Goal: Task Accomplishment & Management: Manage account settings

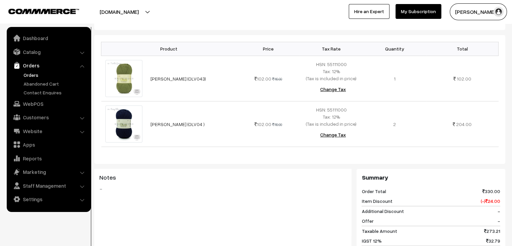
click at [26, 76] on link "Orders" at bounding box center [55, 74] width 67 height 7
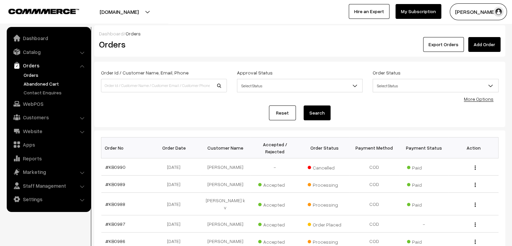
click at [41, 82] on link "Abandoned Cart" at bounding box center [55, 83] width 67 height 7
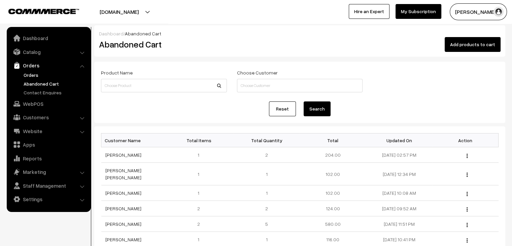
click at [41, 78] on link "Orders" at bounding box center [55, 74] width 67 height 7
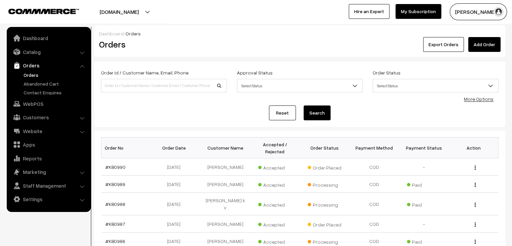
click at [31, 75] on link "Orders" at bounding box center [55, 74] width 67 height 7
click at [38, 85] on link "Abandoned Cart" at bounding box center [55, 83] width 67 height 7
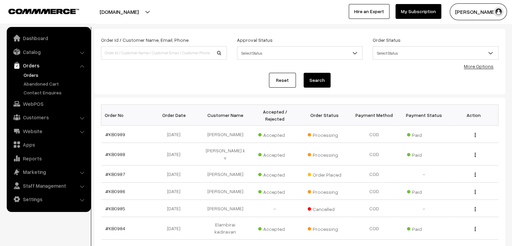
scroll to position [34, 0]
drag, startPoint x: 147, startPoint y: 51, endPoint x: 112, endPoint y: 75, distance: 43.1
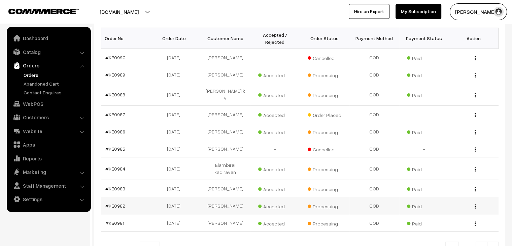
scroll to position [161, 0]
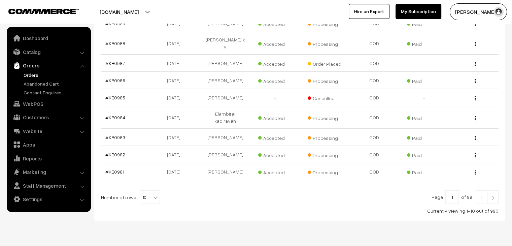
click at [152, 194] on b at bounding box center [155, 197] width 7 height 7
select select "60"
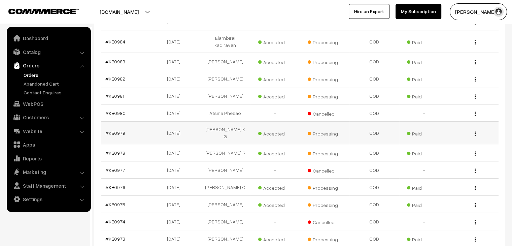
scroll to position [236, 0]
drag, startPoint x: 245, startPoint y: 112, endPoint x: 208, endPoint y: 95, distance: 40.5
click at [207, 122] on td "Prabha Bhat K G" at bounding box center [226, 133] width 50 height 23
click at [191, 105] on td "[DATE]" at bounding box center [176, 113] width 50 height 17
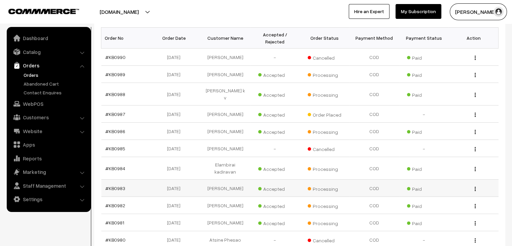
scroll to position [101, 0]
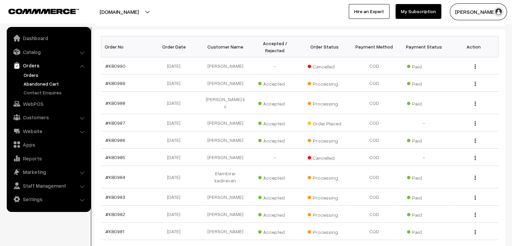
click at [43, 86] on link "Abandoned Cart" at bounding box center [55, 83] width 67 height 7
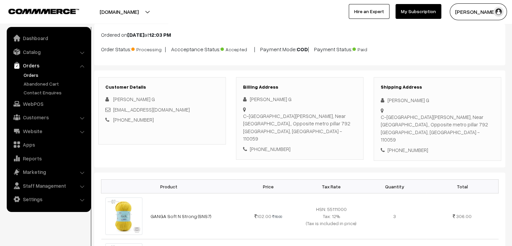
scroll to position [34, 0]
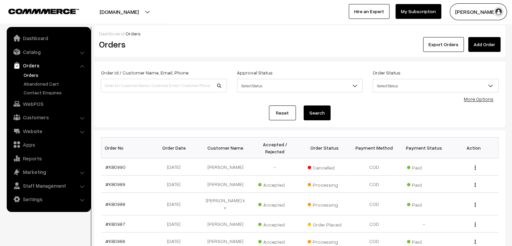
click at [45, 88] on ul "Orders" at bounding box center [48, 83] width 81 height 25
click at [45, 82] on link "Abandoned Cart" at bounding box center [55, 83] width 67 height 7
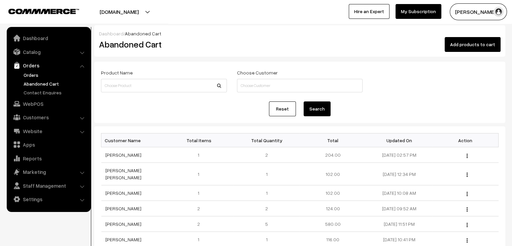
click at [35, 74] on link "Orders" at bounding box center [55, 74] width 67 height 7
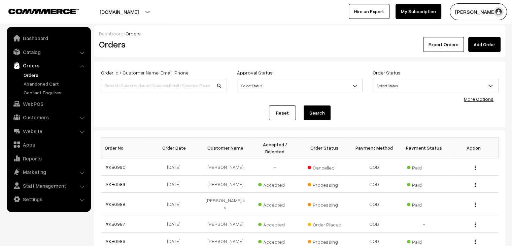
drag, startPoint x: 40, startPoint y: 83, endPoint x: 32, endPoint y: 77, distance: 10.8
click at [40, 82] on link "Abandoned Cart" at bounding box center [55, 83] width 67 height 7
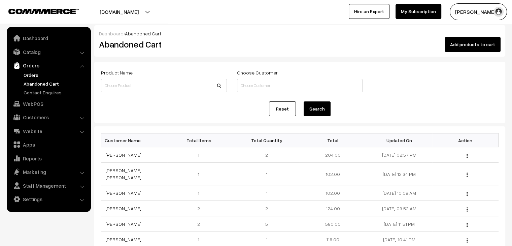
click at [32, 77] on link "Orders" at bounding box center [55, 74] width 67 height 7
